Goal: Task Accomplishment & Management: Manage account settings

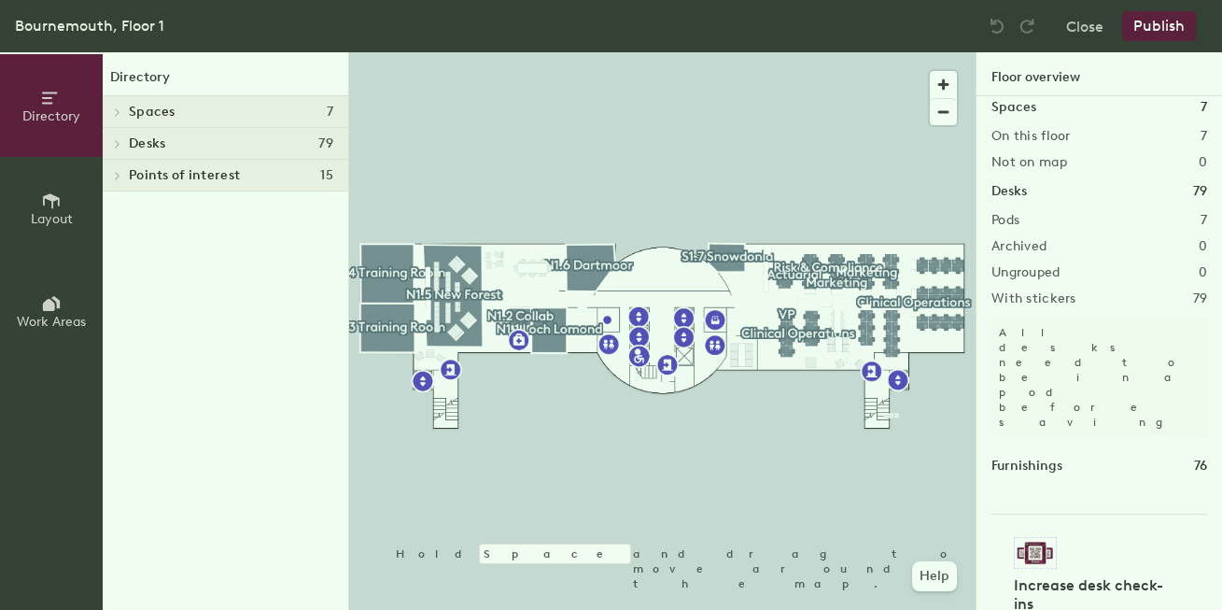
scroll to position [17, 0]
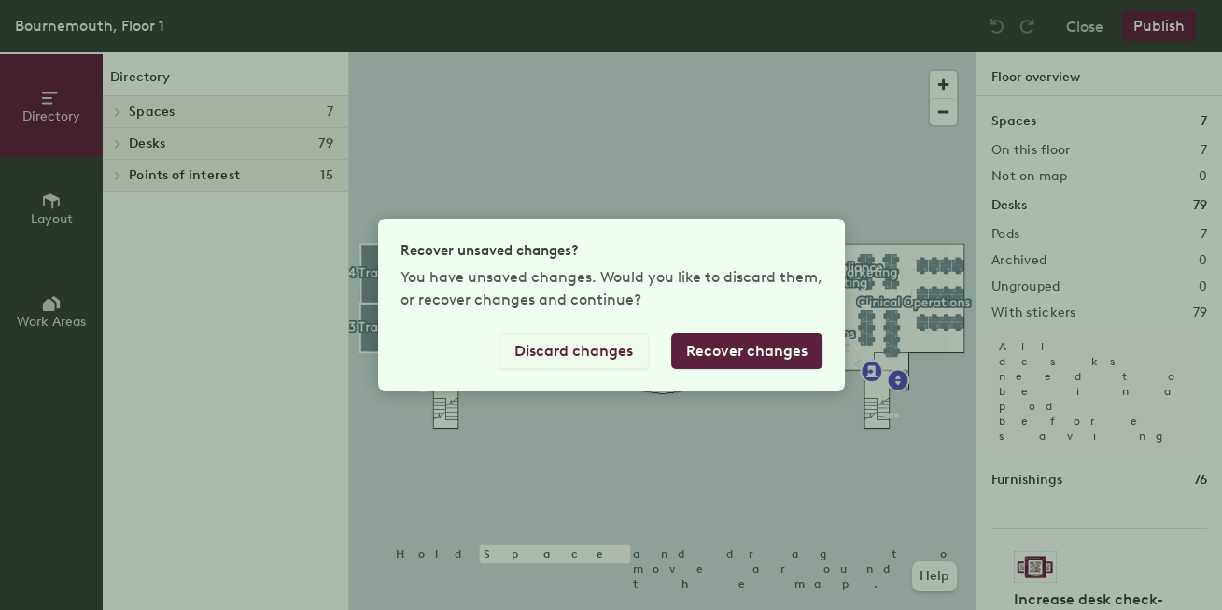
click at [591, 356] on button "Discard changes" at bounding box center [574, 350] width 150 height 35
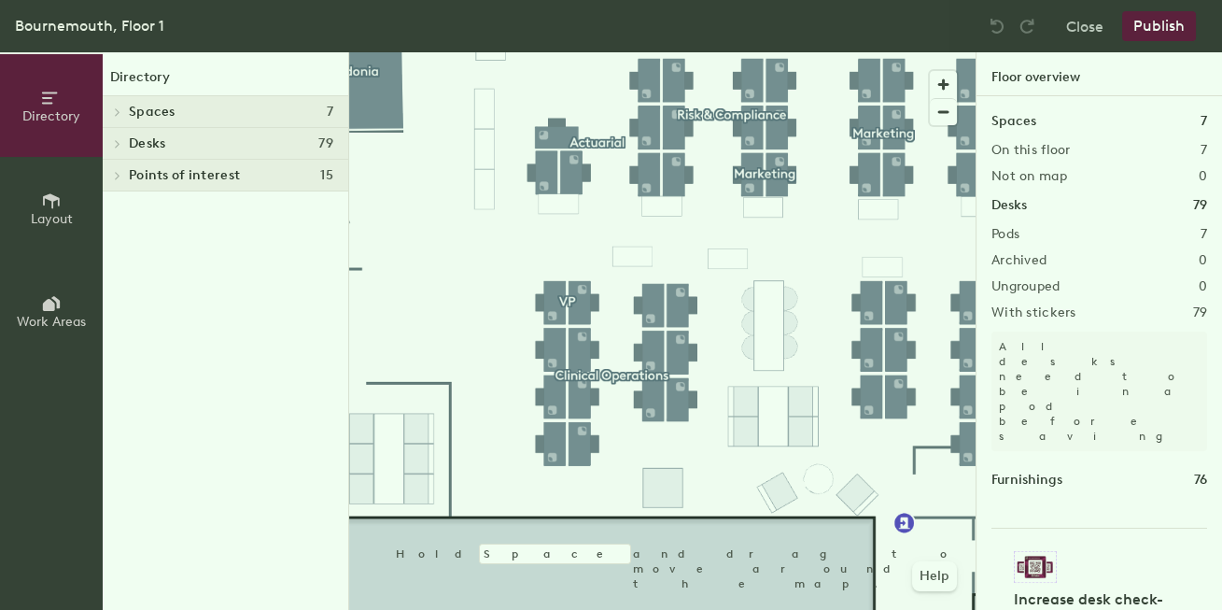
click at [166, 262] on div "Directory Spaces 7 N1.1 [GEOGRAPHIC_DATA]2 Collab N1.3 Training Room N1.4 Train…" at bounding box center [226, 330] width 246 height 557
click at [282, 17] on div "[GEOGRAPHIC_DATA], Floor 1 Close Publish" at bounding box center [611, 26] width 1222 height 52
